Goal: Navigation & Orientation: Find specific page/section

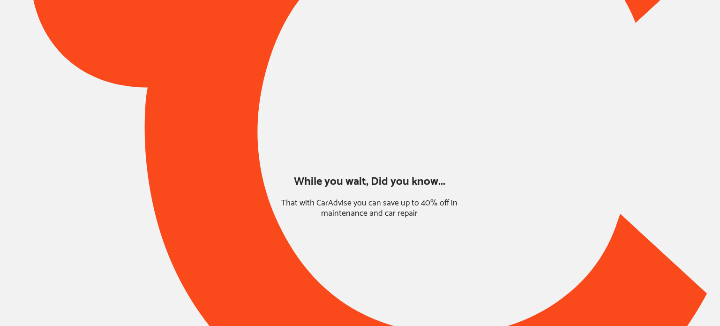
type input "*****"
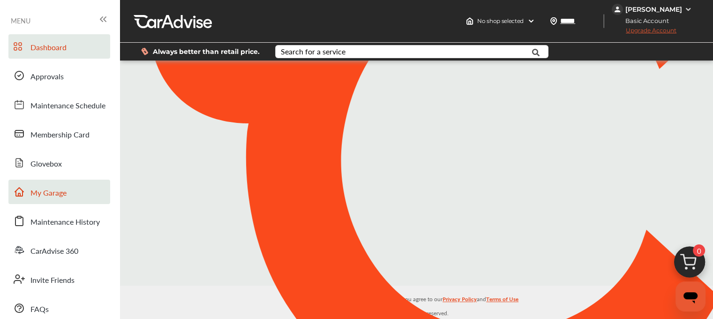
click at [38, 200] on link "My Garage" at bounding box center [59, 192] width 102 height 24
